Goal: Information Seeking & Learning: Learn about a topic

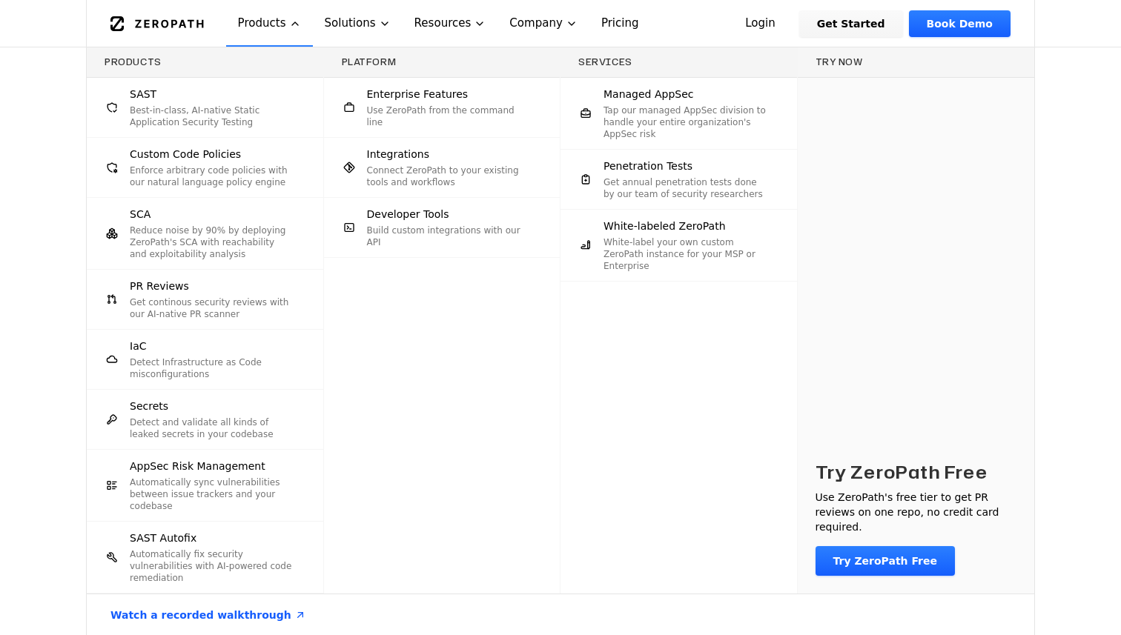
scroll to position [131, 0]
click at [28, 205] on div "Products SAST Best-in-class, AI-native Static Application Security Testing Cust…" at bounding box center [560, 341] width 1121 height 589
click at [1068, 258] on div "Products SAST Best-in-class, AI-native Static Application Security Testing Cust…" at bounding box center [560, 341] width 1121 height 589
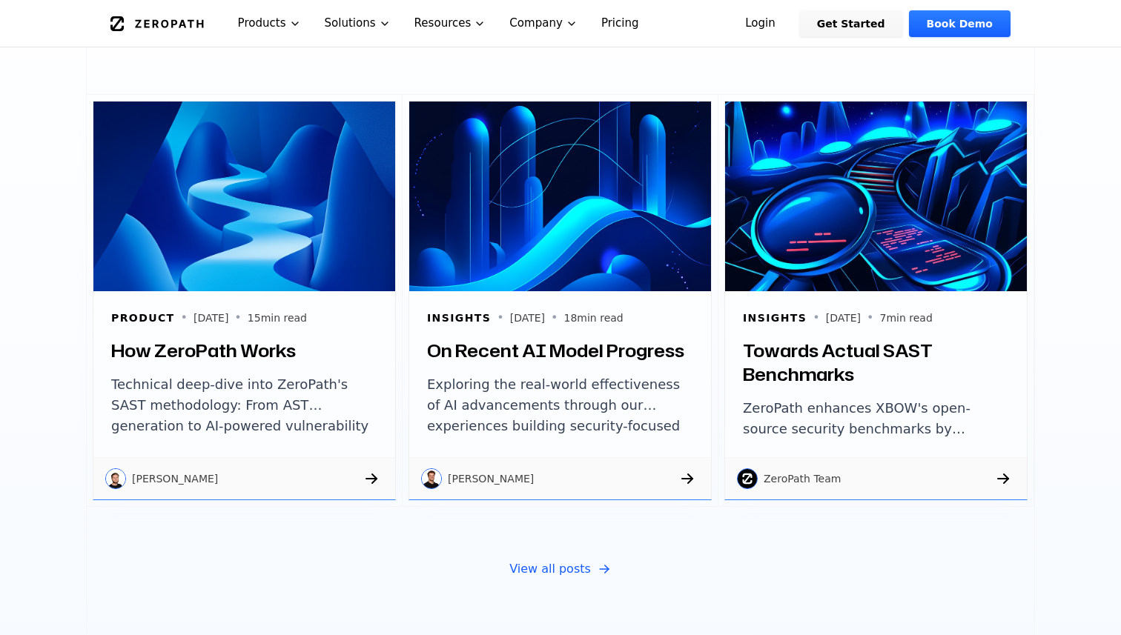
scroll to position [5025, 0]
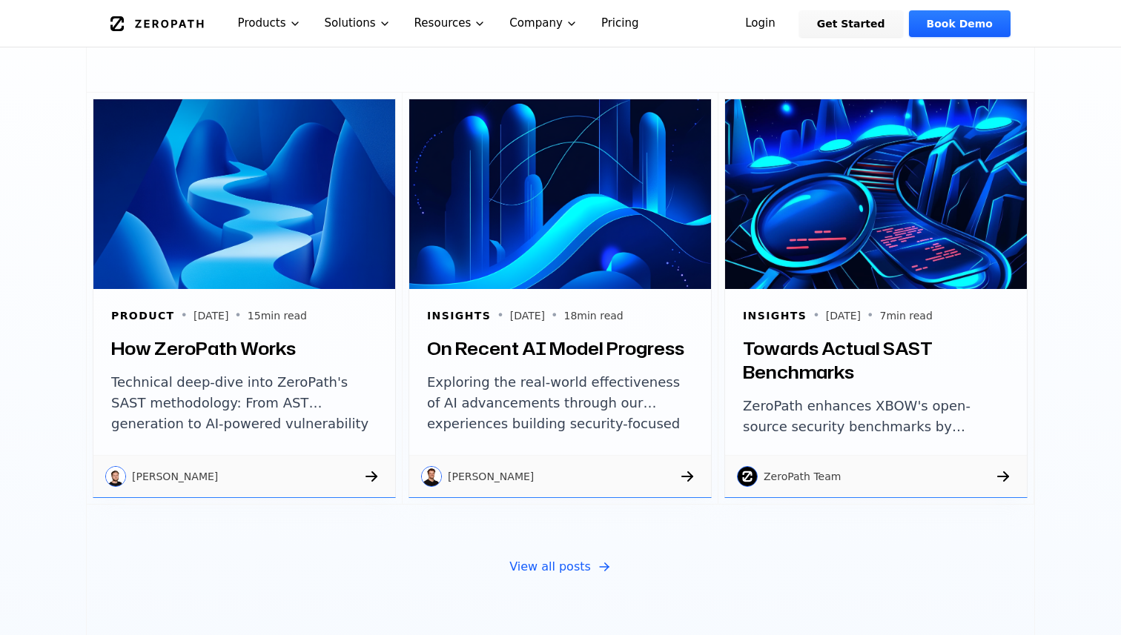
click at [475, 337] on h3 "On Recent AI Model Progress" at bounding box center [560, 349] width 266 height 24
click at [255, 337] on h3 "How ZeroPath Works" at bounding box center [244, 349] width 266 height 24
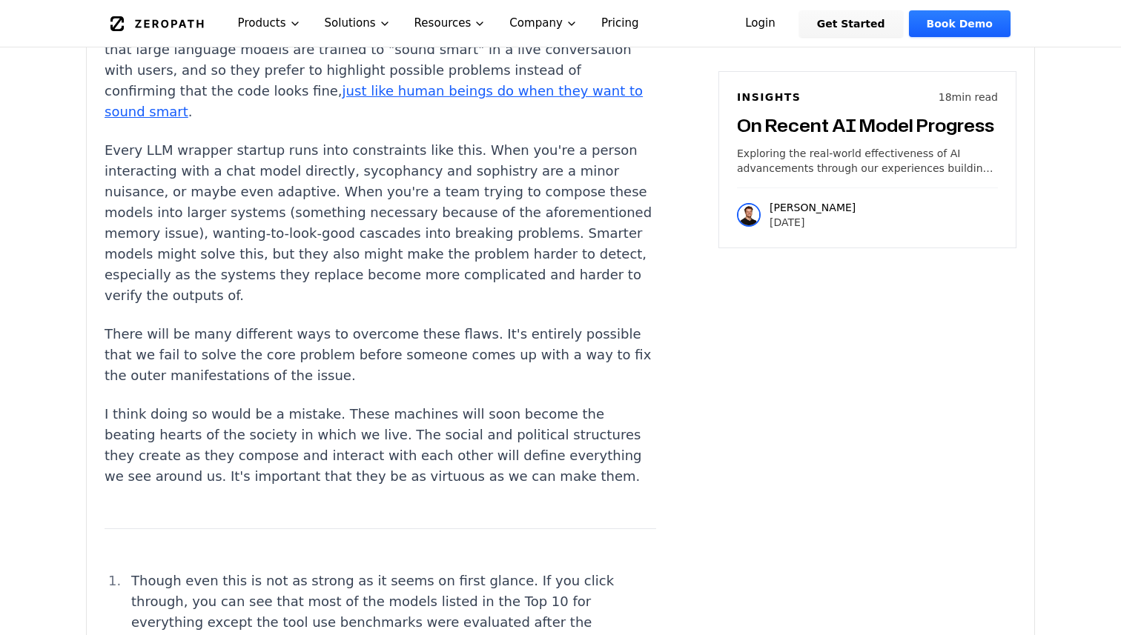
scroll to position [5076, 0]
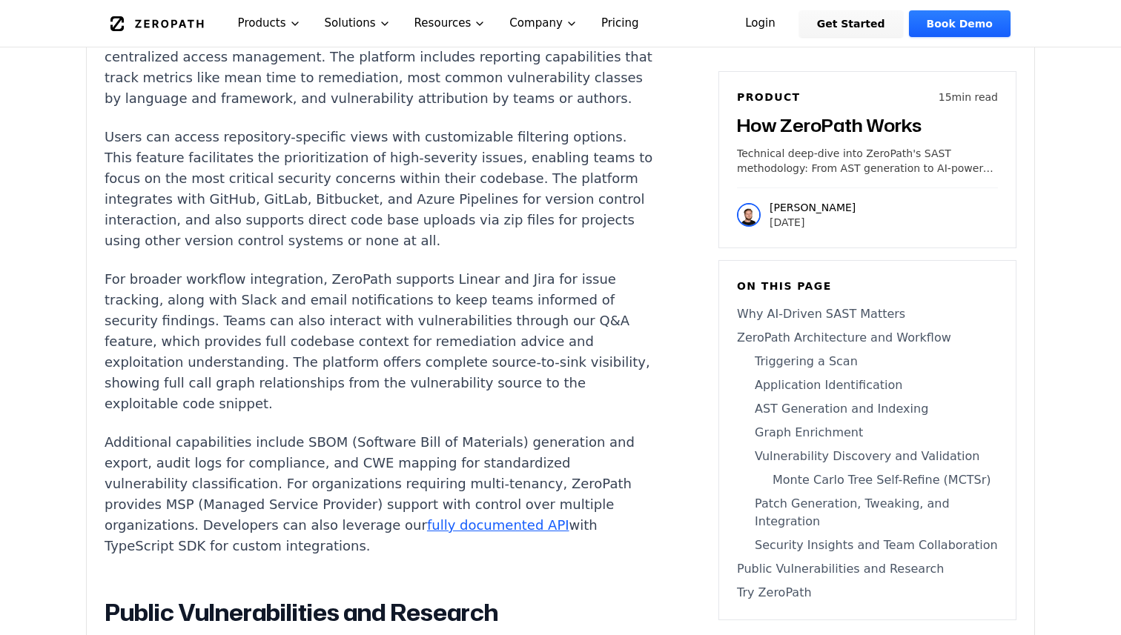
scroll to position [10278, 0]
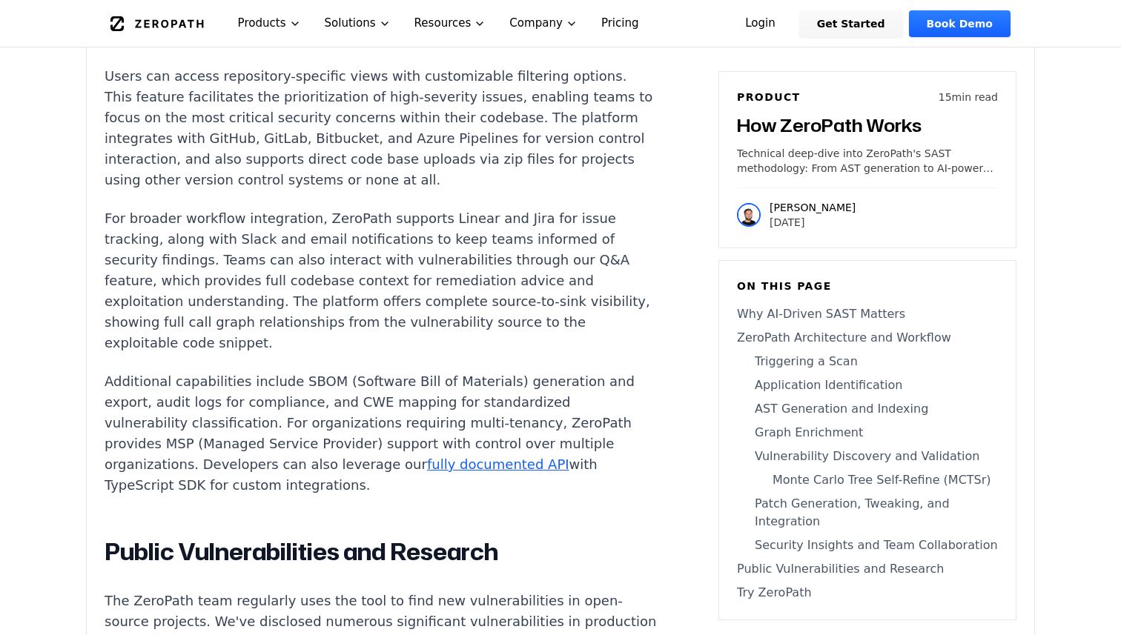
scroll to position [10321, 0]
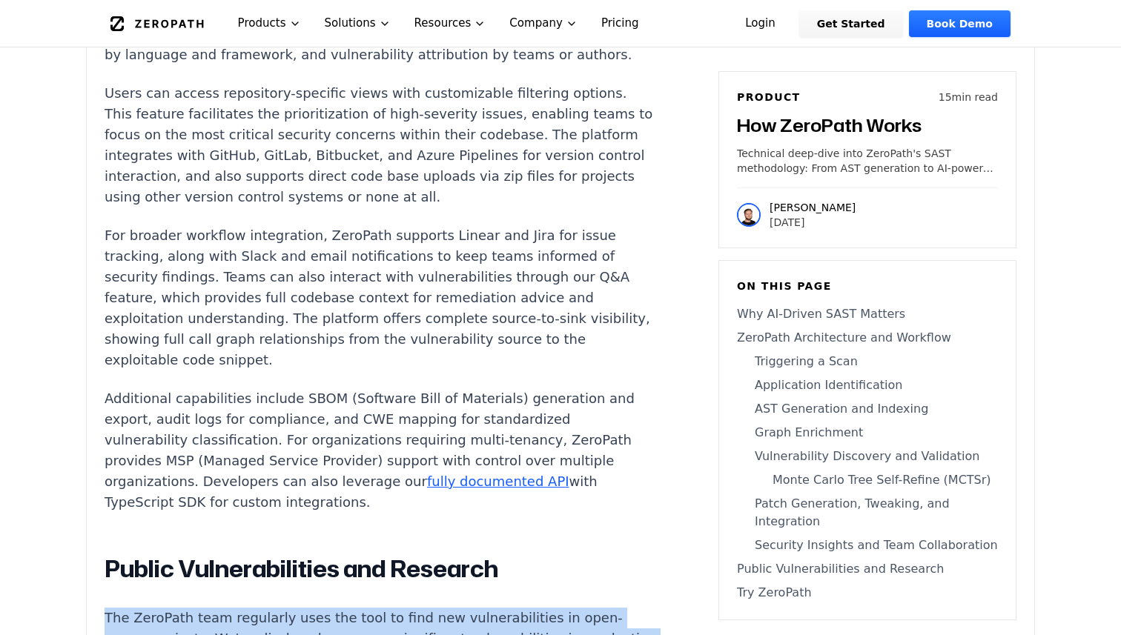
drag, startPoint x: 401, startPoint y: 398, endPoint x: 96, endPoint y: 87, distance: 435.7
copy div "The ZeroPath team regularly uses the tool to find new vulnerabilities in open-s…"
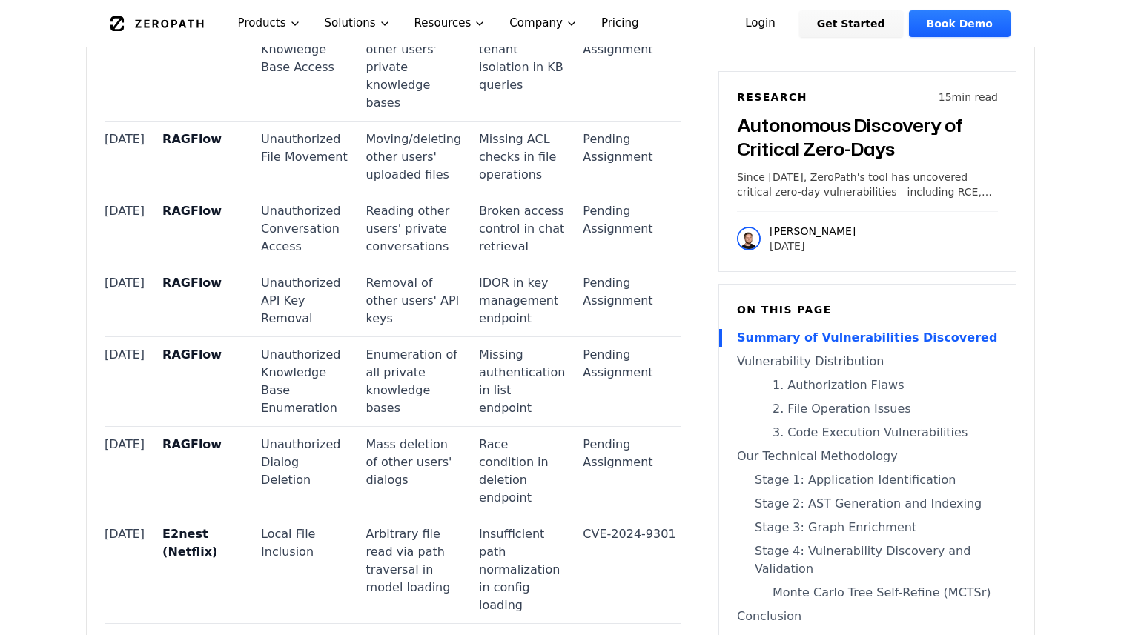
scroll to position [1905, 0]
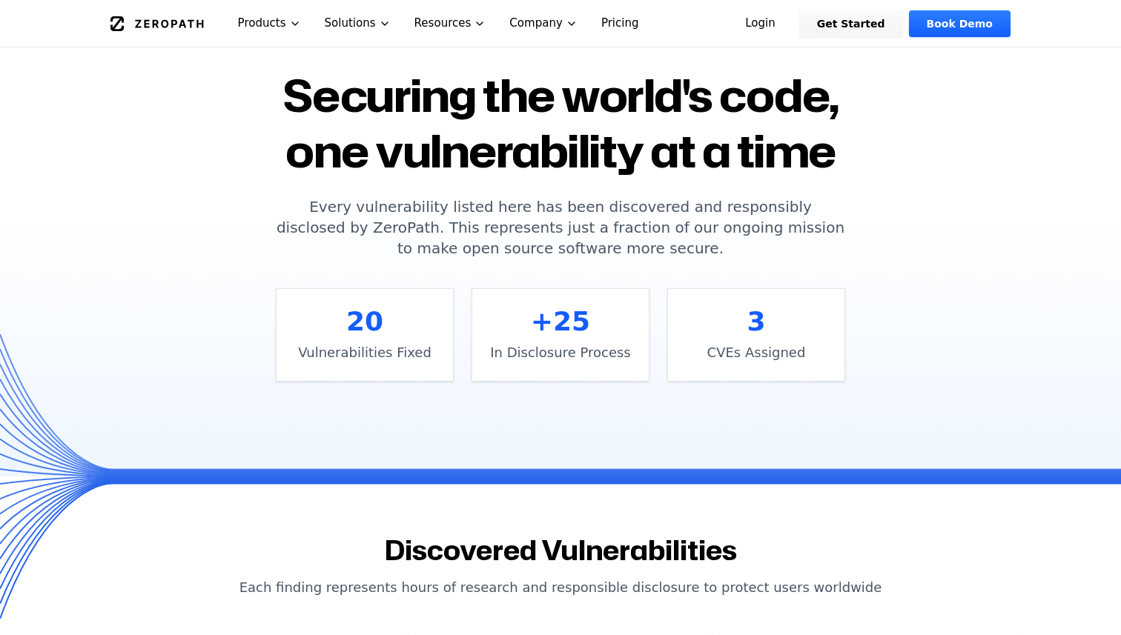
scroll to position [135, 0]
